Goal: Information Seeking & Learning: Learn about a topic

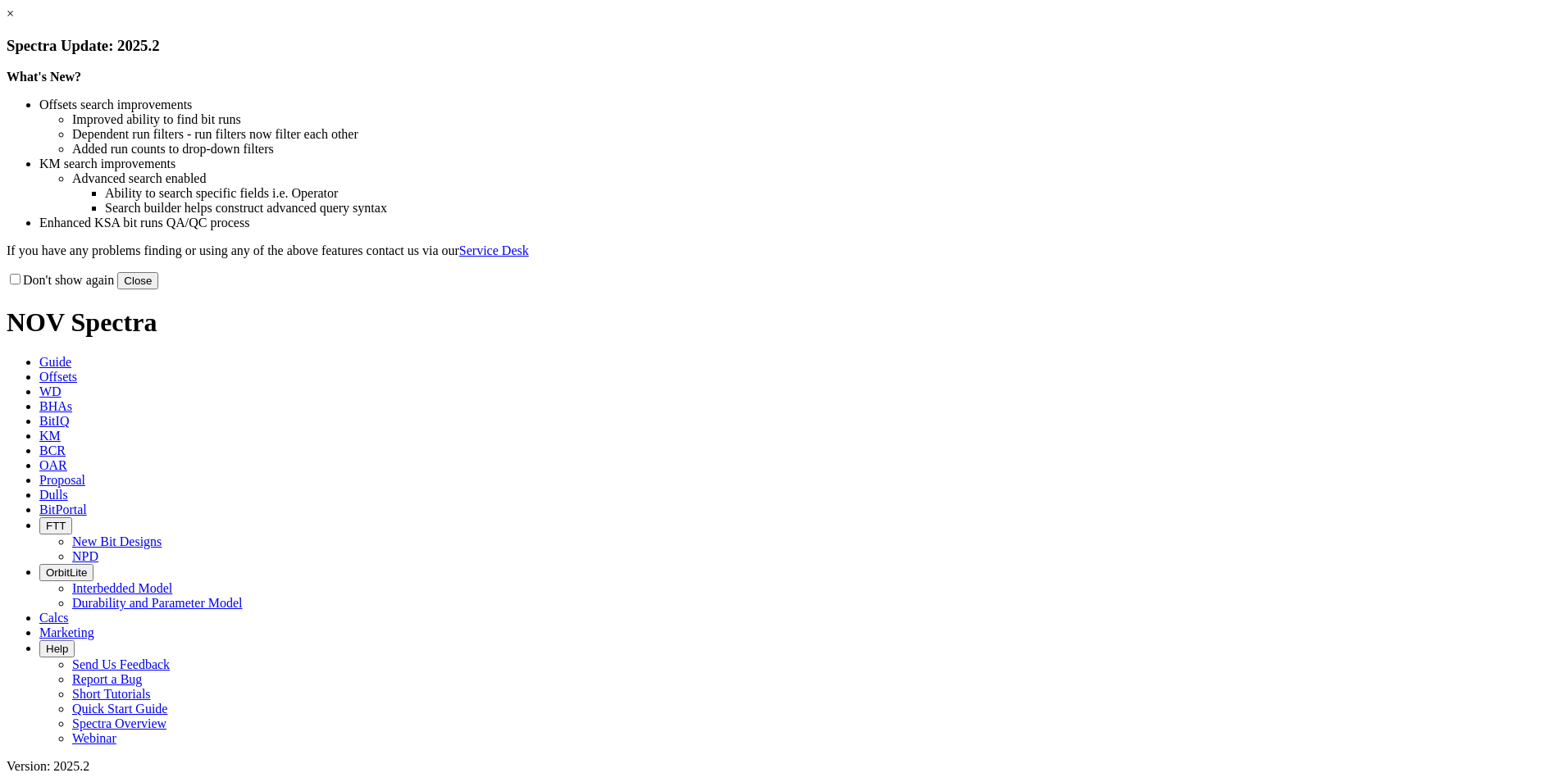
click at [159, 289] on button "Close" at bounding box center [138, 281] width 41 height 17
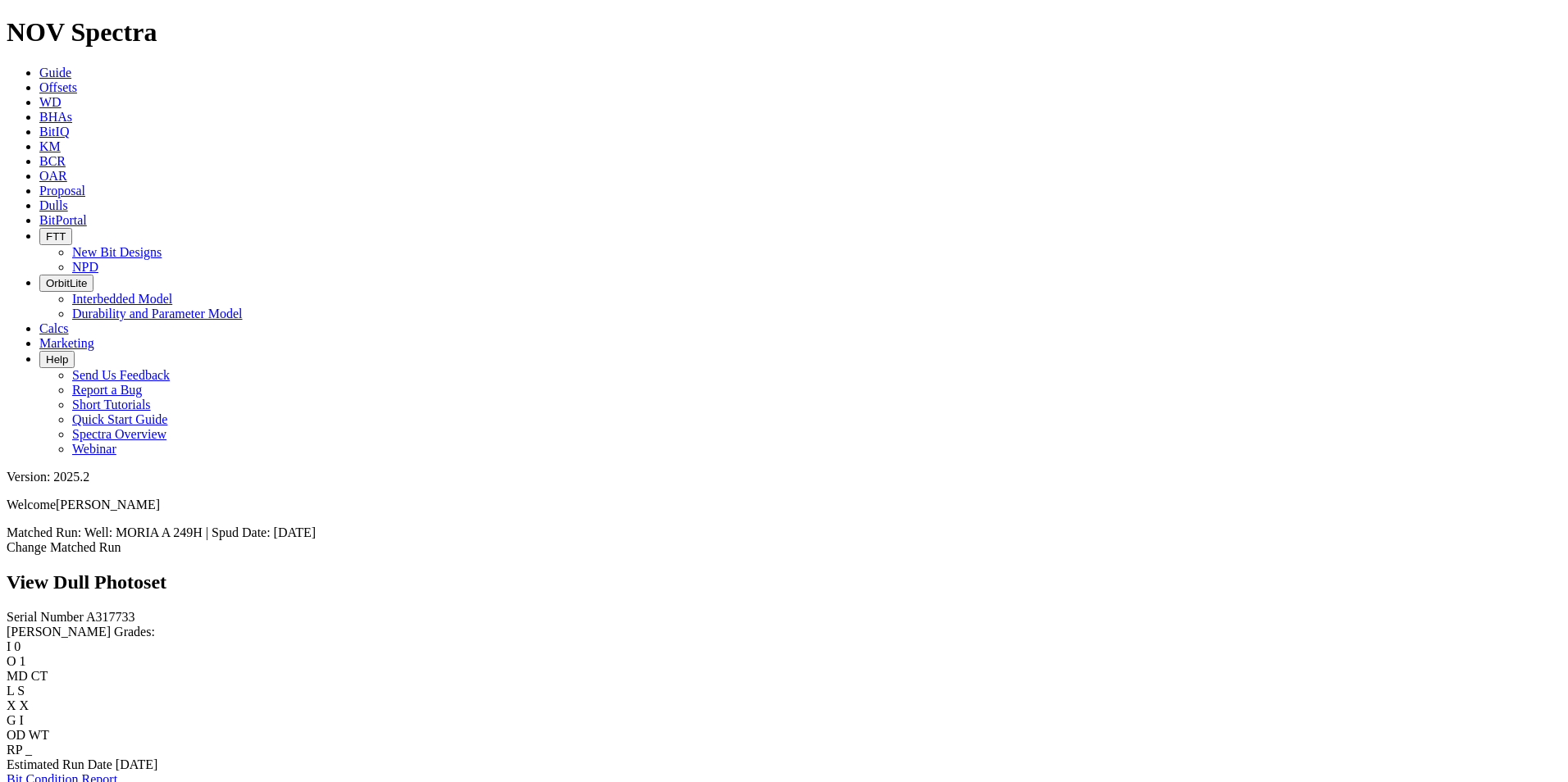
click at [118, 772] on link "Bit Condition Report" at bounding box center [62, 779] width 111 height 14
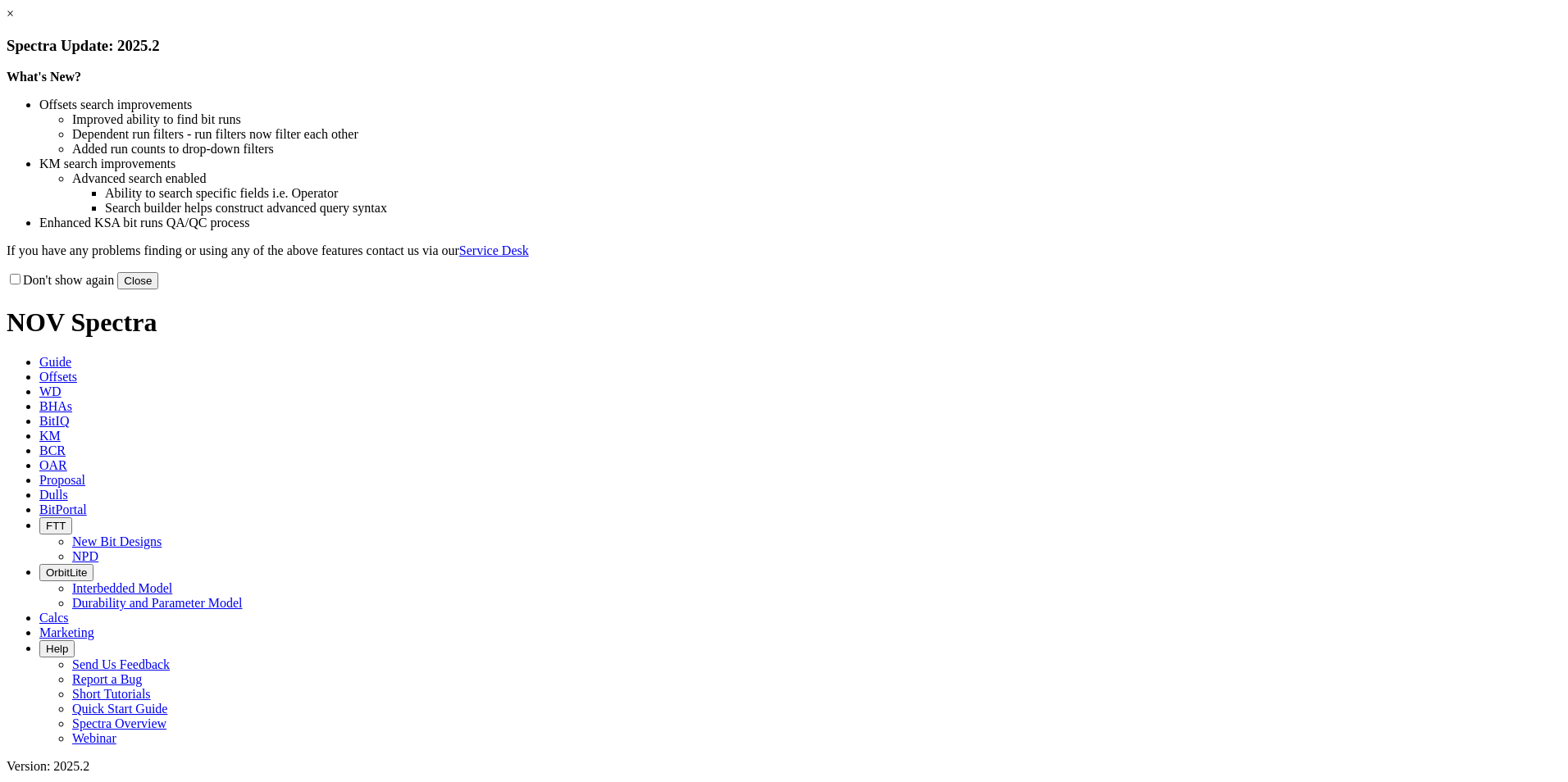
click at [159, 289] on button "Close" at bounding box center [138, 281] width 41 height 17
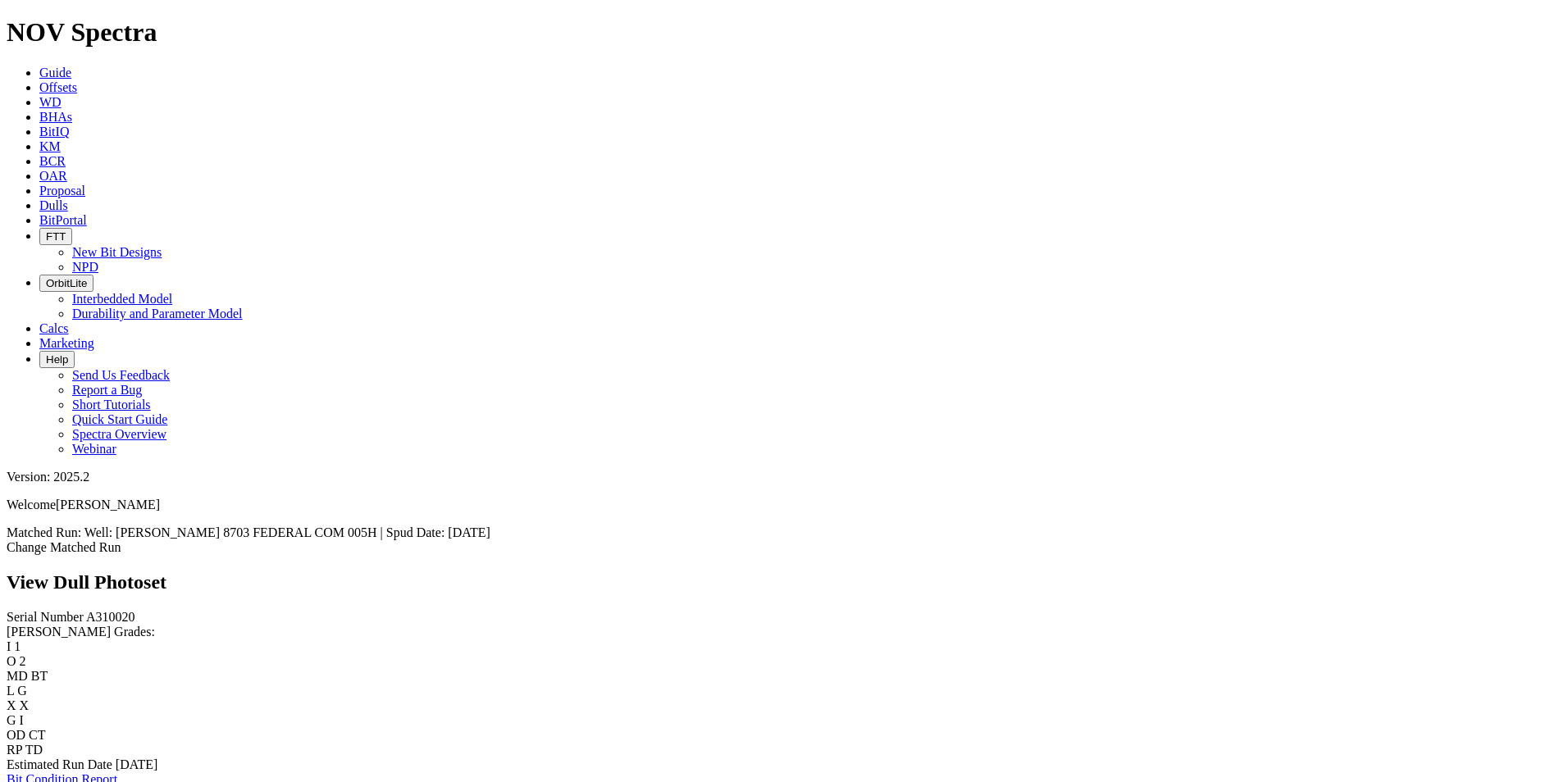
scroll to position [2724, 0]
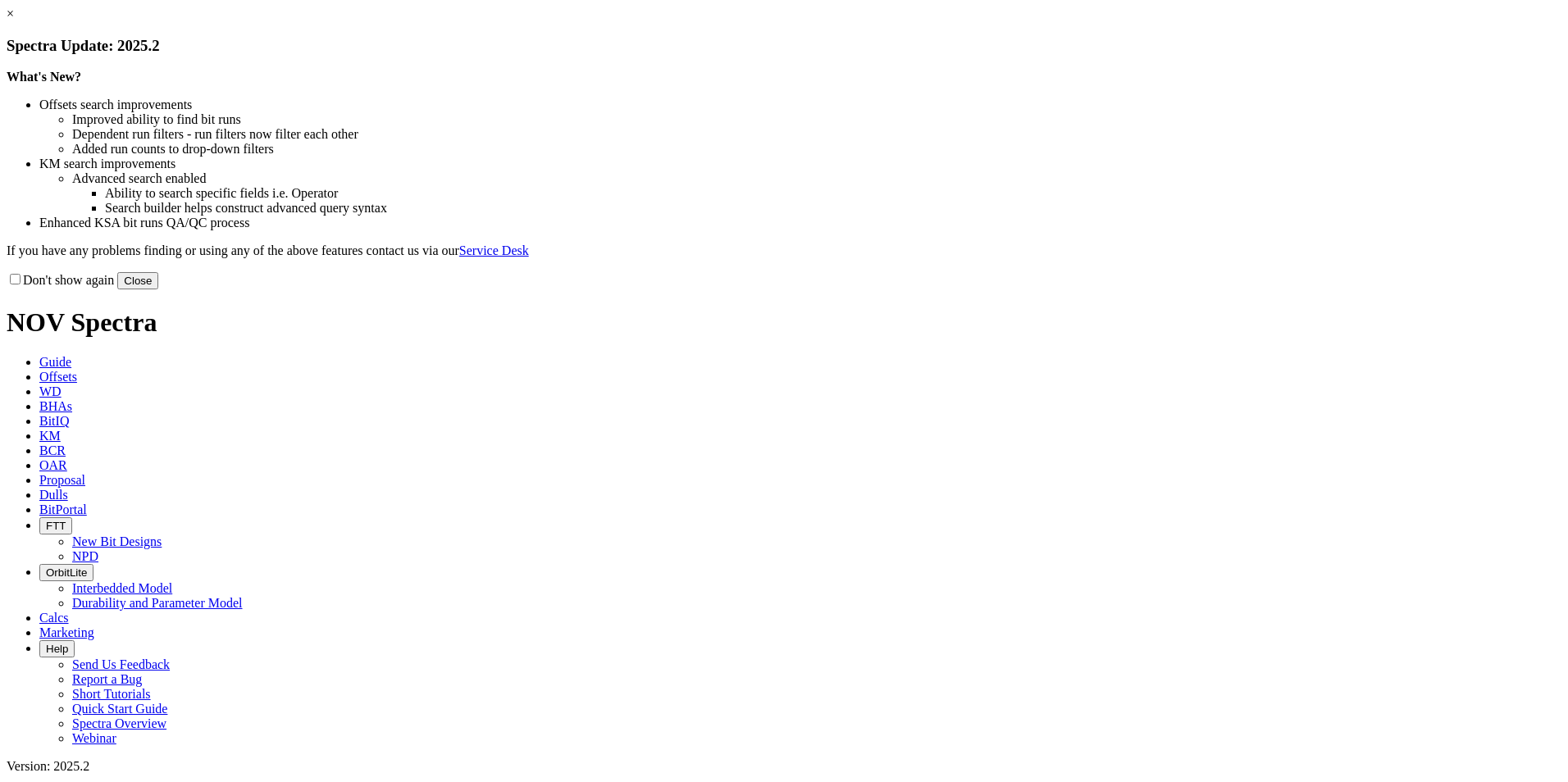
click at [159, 289] on button "Close" at bounding box center [138, 281] width 41 height 17
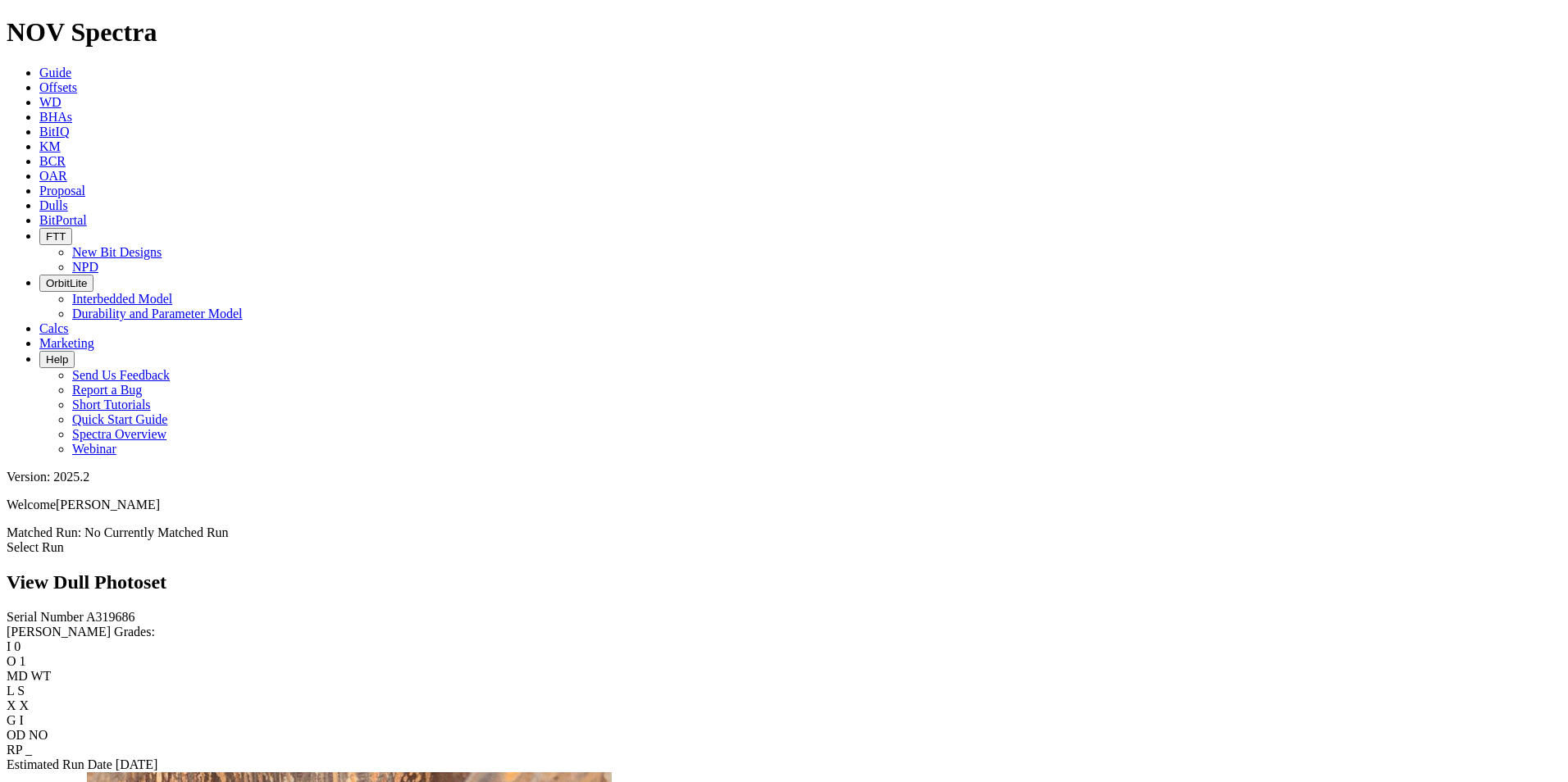
scroll to position [2460, 0]
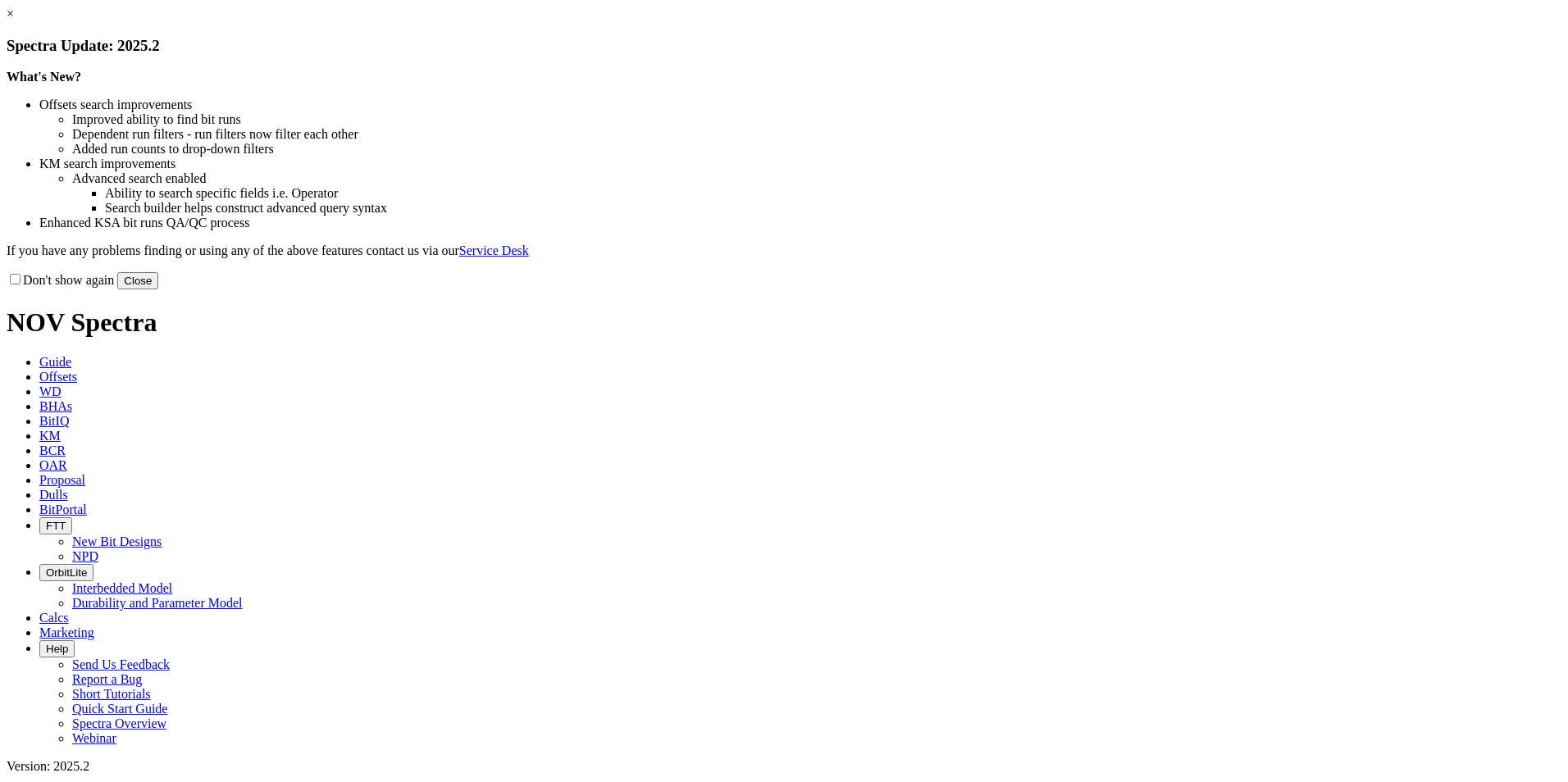
click at [159, 289] on button "Close" at bounding box center [138, 281] width 41 height 17
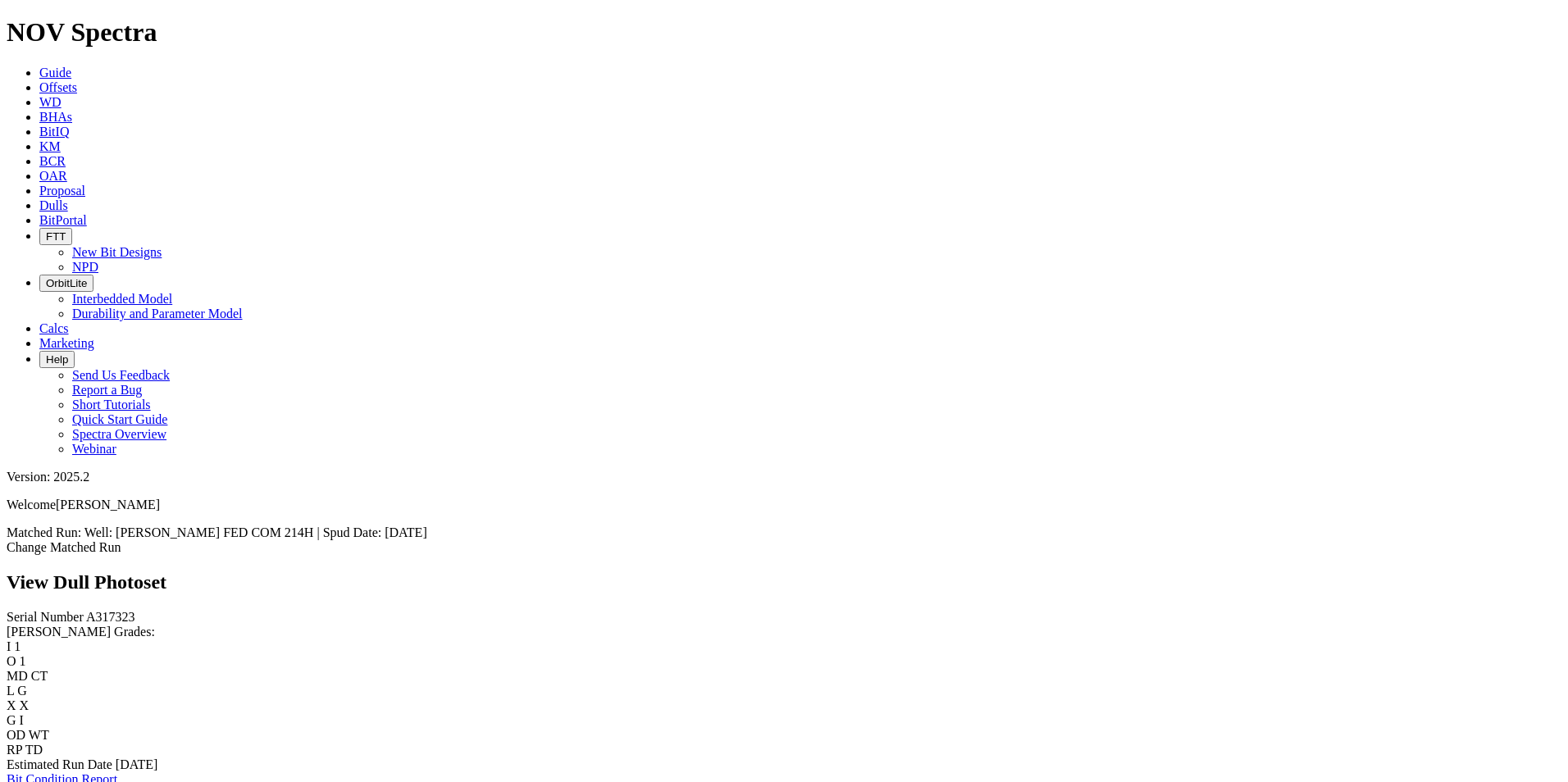
scroll to position [651, 0]
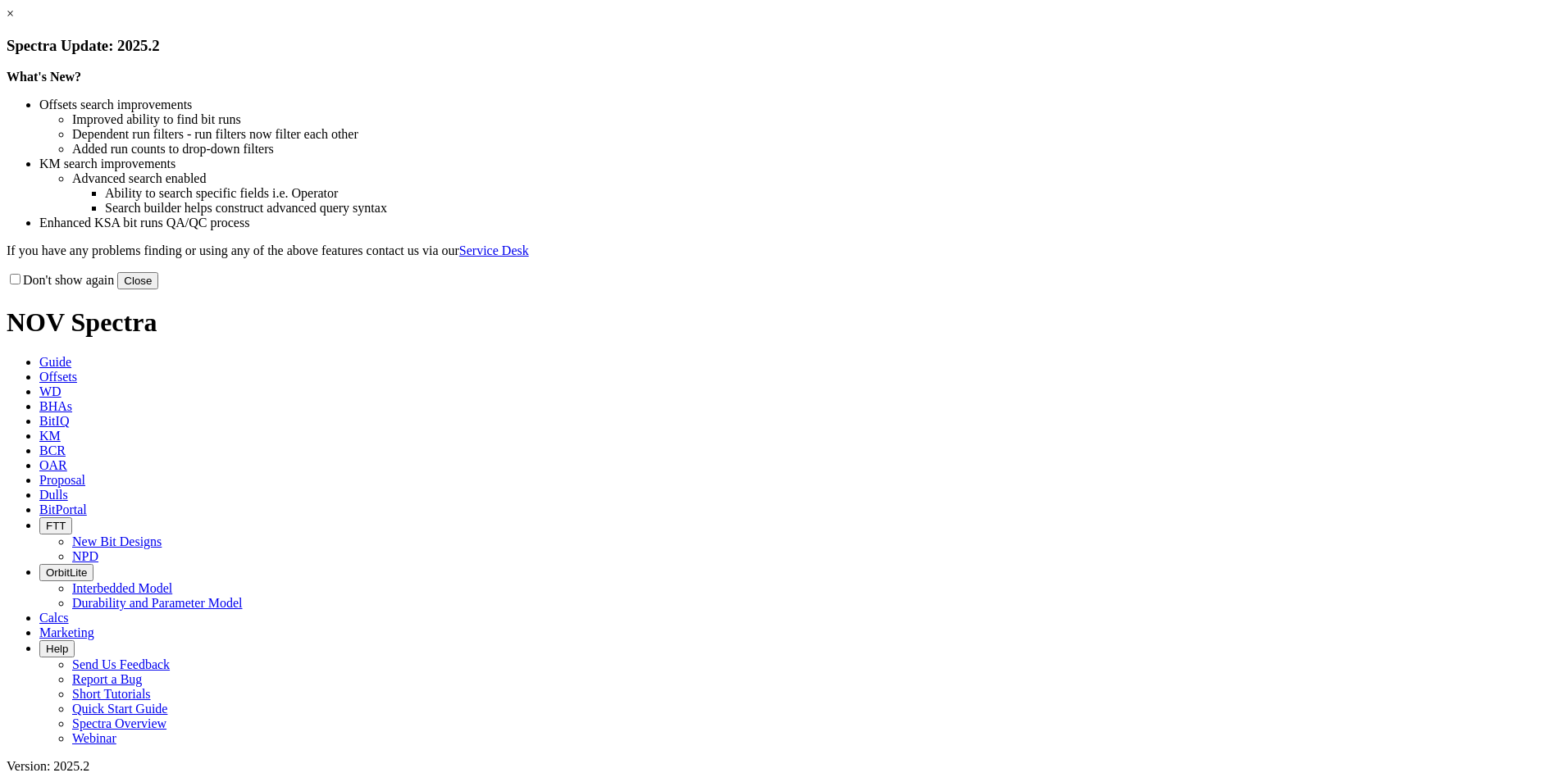
click at [159, 289] on button "Close" at bounding box center [138, 281] width 41 height 17
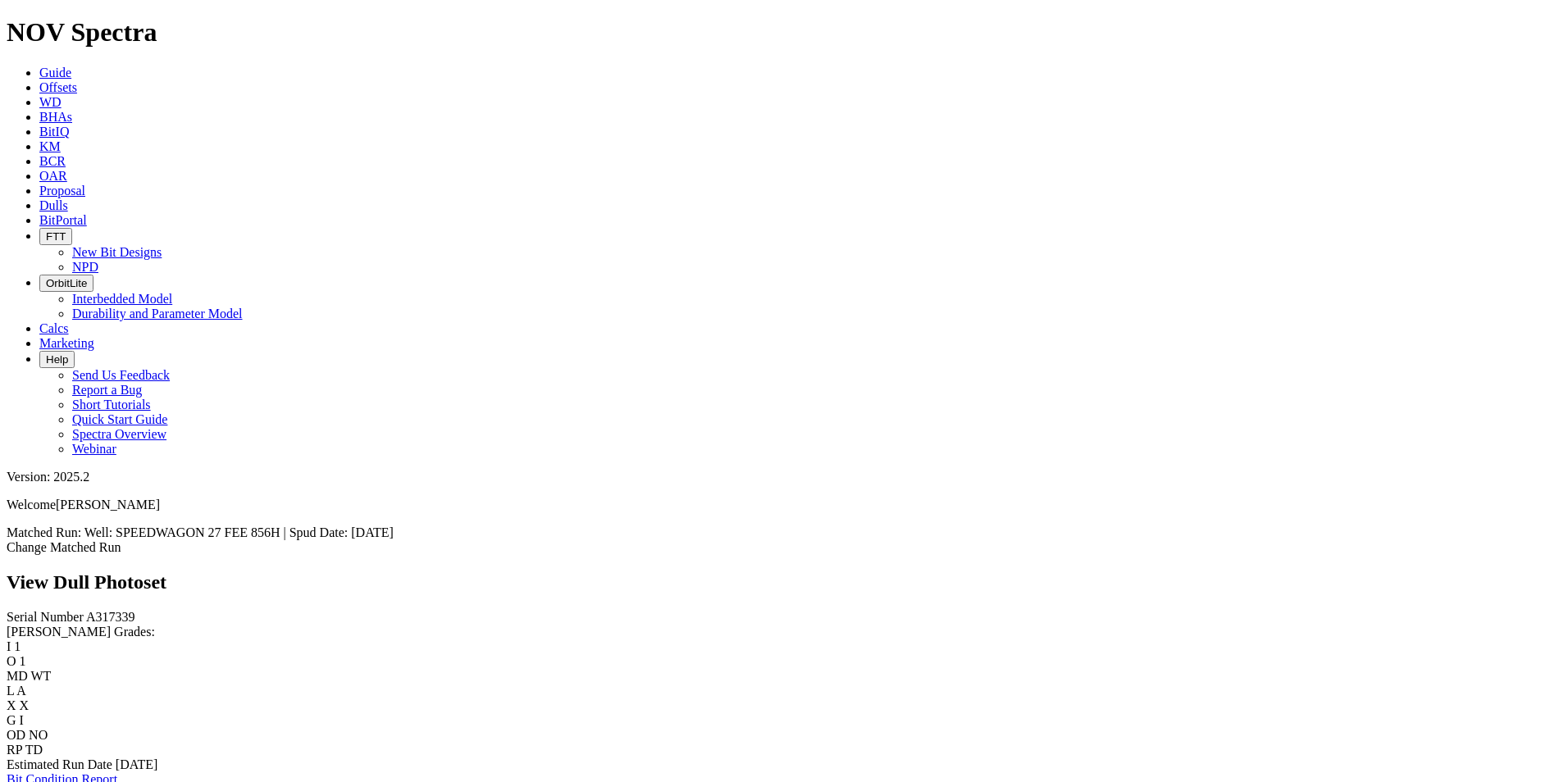
scroll to position [2296, 0]
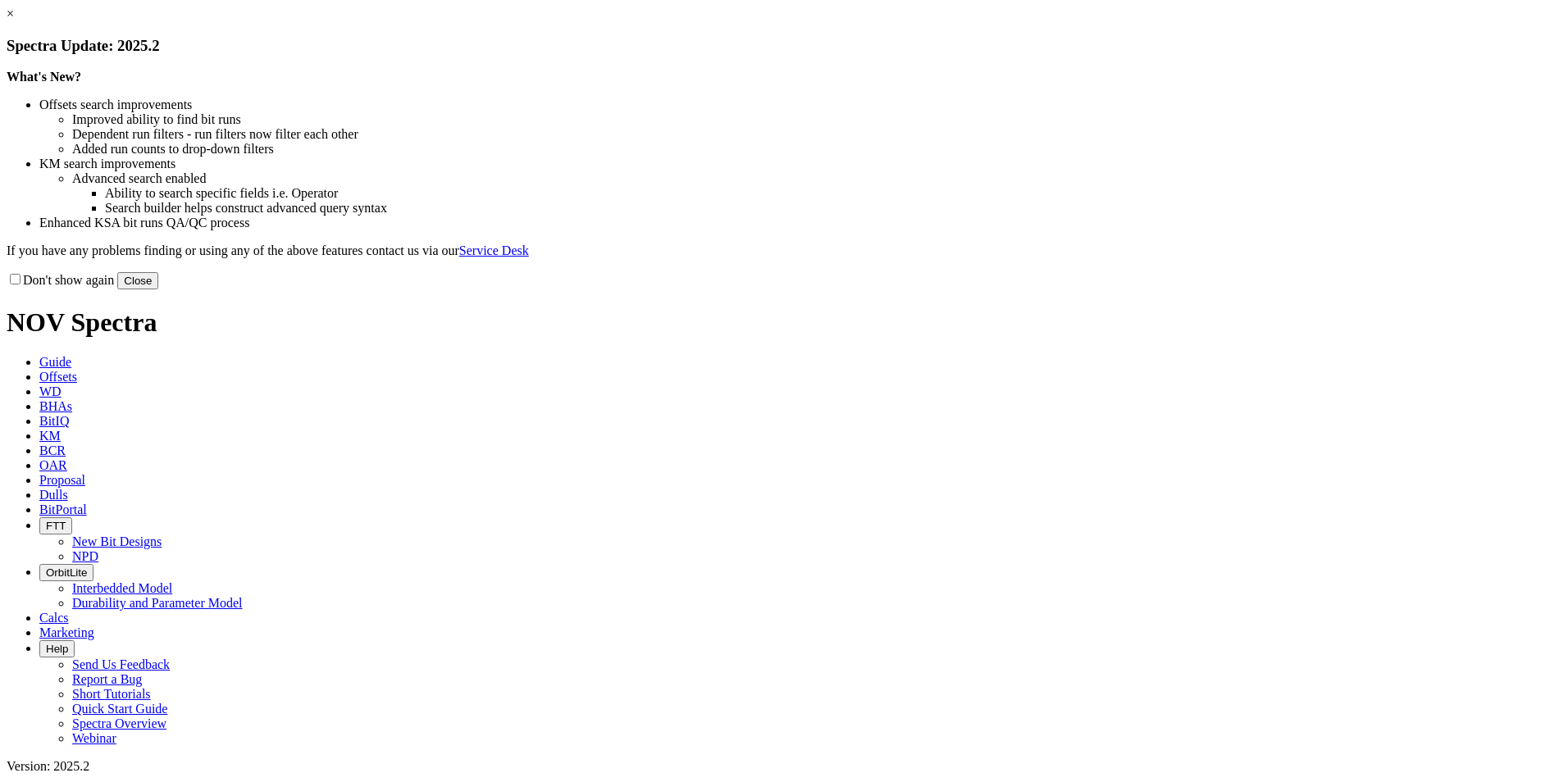
click at [159, 289] on button "Close" at bounding box center [138, 281] width 41 height 17
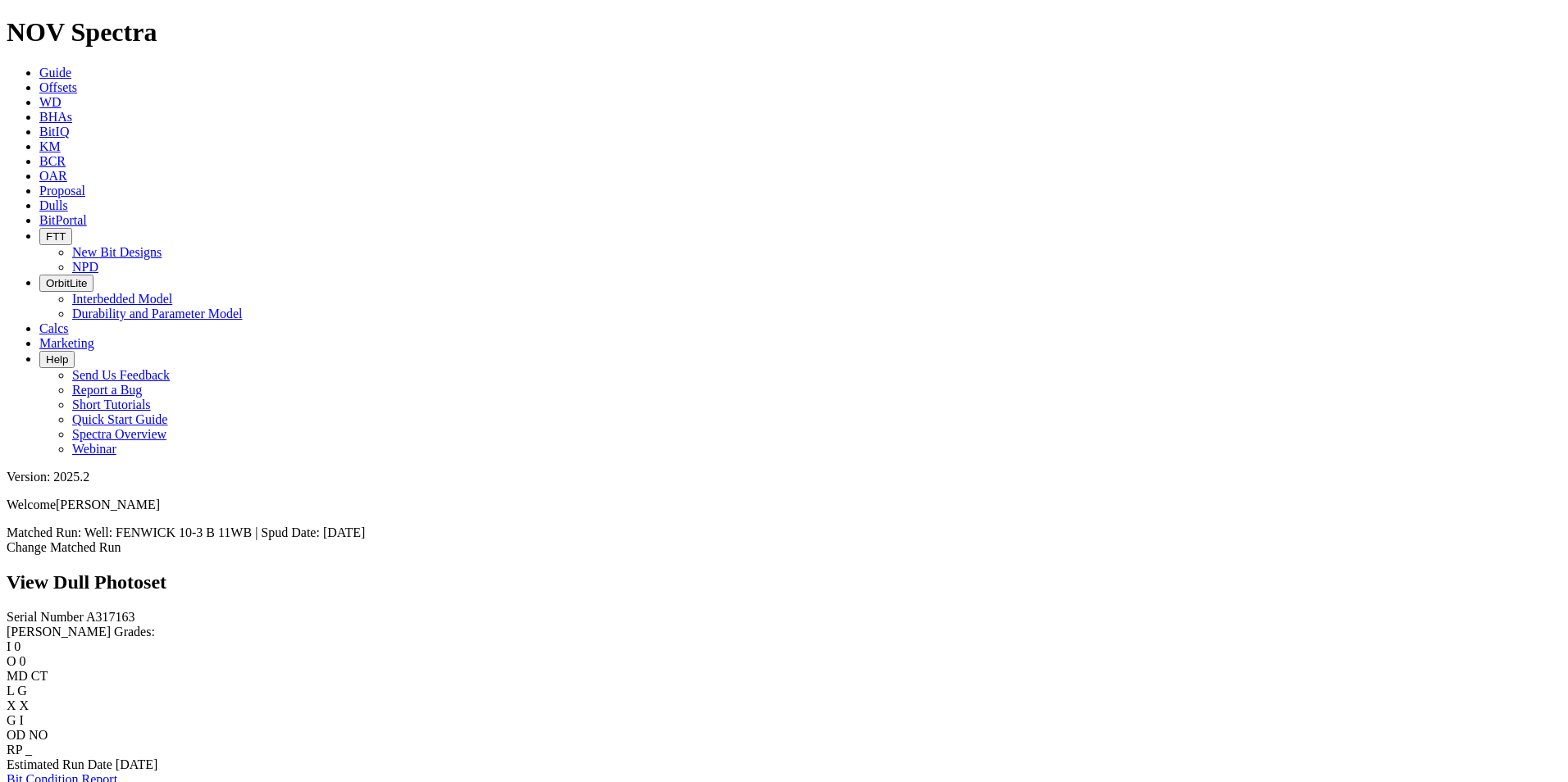
scroll to position [492, 0]
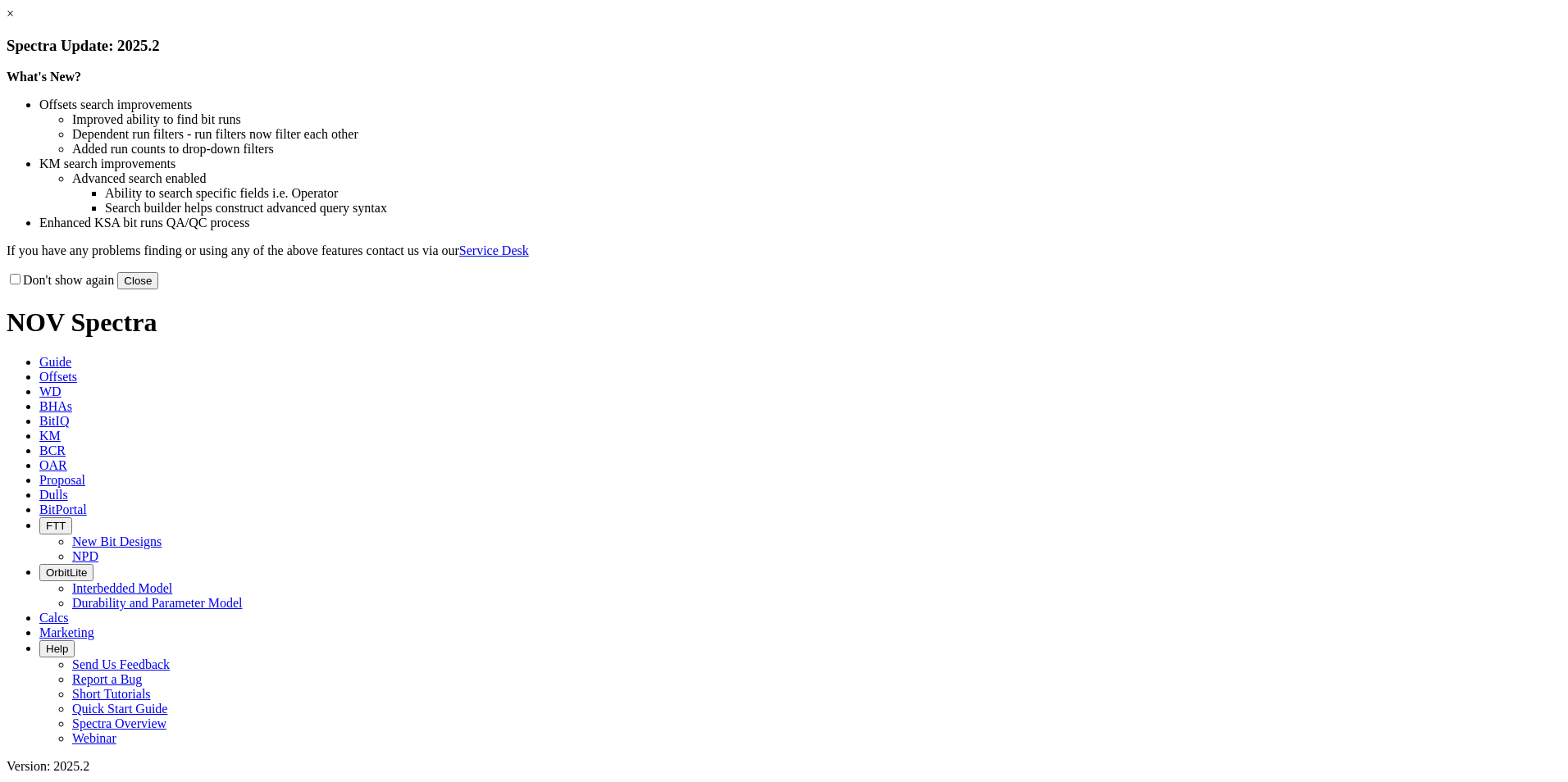
click at [159, 289] on button "Close" at bounding box center [138, 281] width 41 height 17
